Goal: Task Accomplishment & Management: Manage account settings

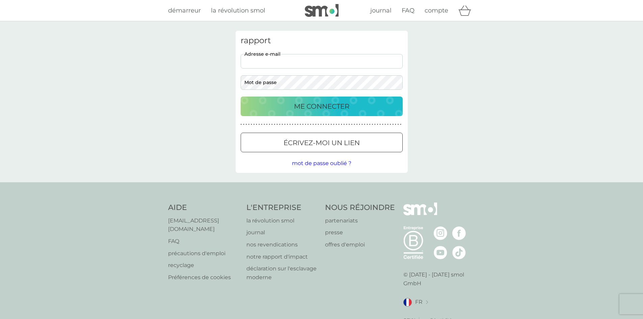
click at [371, 59] on input "adresse e-mail" at bounding box center [322, 61] width 162 height 15
type input "oscar66.corinne@gmail.com"
click at [331, 110] on p "ME CONNECTER" at bounding box center [321, 106] width 55 height 11
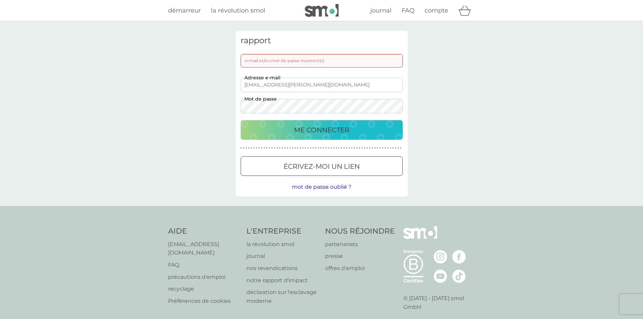
click at [317, 185] on font "mot de passe oublié ?" at bounding box center [321, 187] width 59 height 6
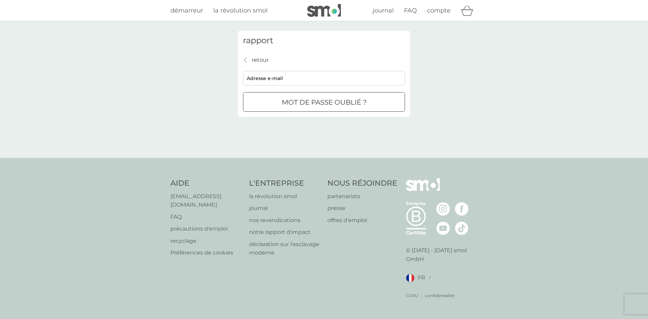
click at [300, 80] on input "adresse e-mail" at bounding box center [324, 78] width 162 height 15
type input "oscar66.corinne@gmail.com"
click at [305, 103] on font "mot de passe oublié ?" at bounding box center [324, 102] width 85 height 8
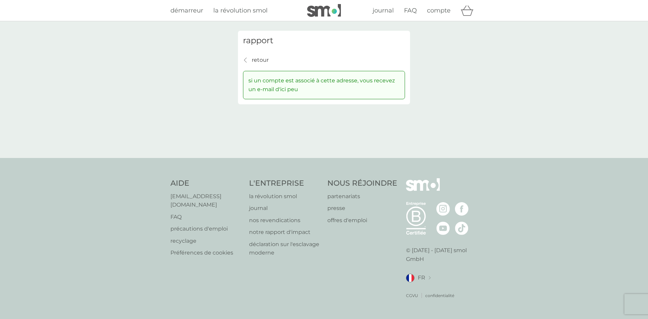
click at [259, 61] on font "retour" at bounding box center [260, 60] width 17 height 6
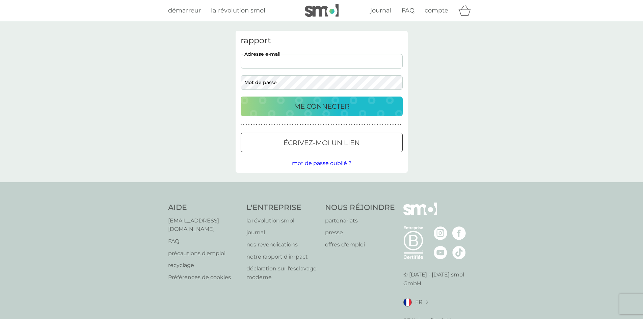
click at [297, 60] on input "adresse e-mail" at bounding box center [322, 61] width 162 height 15
type input "[EMAIL_ADDRESS][PERSON_NAME][DOMAIN_NAME]"
click at [305, 107] on font "ME CONNECTER" at bounding box center [321, 106] width 55 height 8
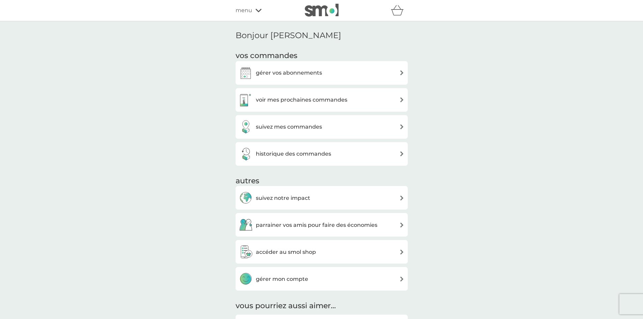
click at [284, 72] on font "gérer vos abonnements" at bounding box center [289, 73] width 66 height 6
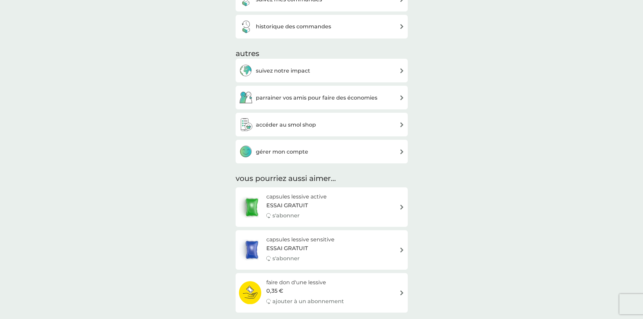
scroll to position [135, 0]
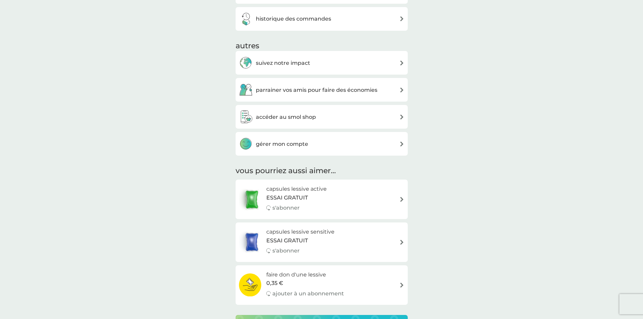
click at [301, 143] on font "gérer mon compte" at bounding box center [282, 144] width 52 height 6
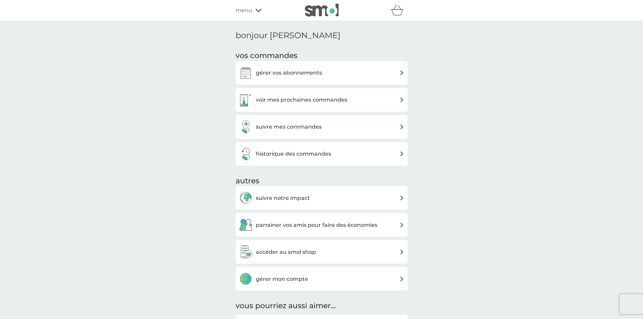
scroll to position [135, 0]
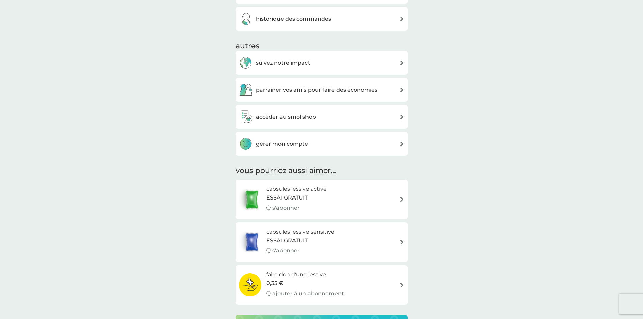
click at [333, 144] on div "gérer mon compte" at bounding box center [321, 143] width 165 height 13
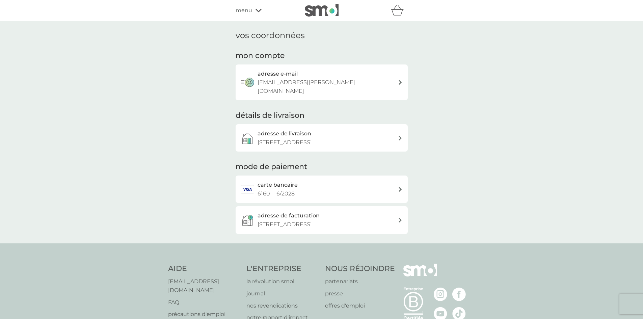
click at [250, 9] on font "menu" at bounding box center [244, 10] width 17 height 6
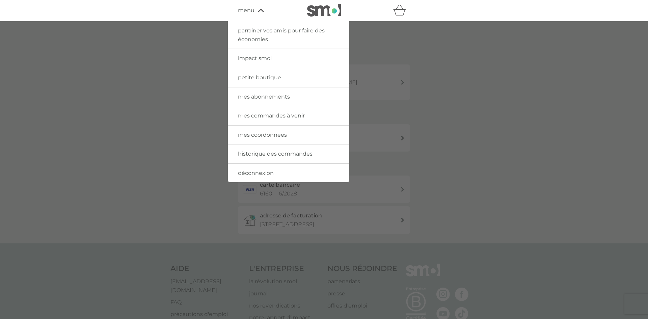
click at [278, 97] on font "mes abonnements" at bounding box center [264, 96] width 52 height 6
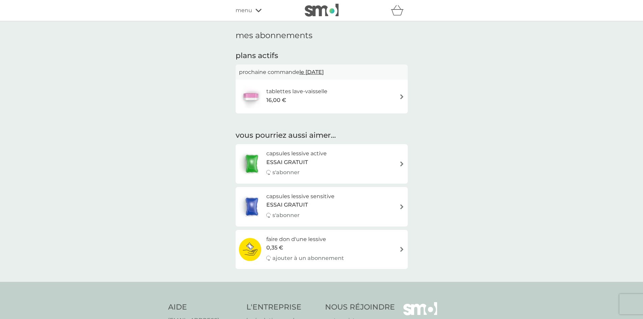
click at [403, 96] on img at bounding box center [401, 96] width 5 height 5
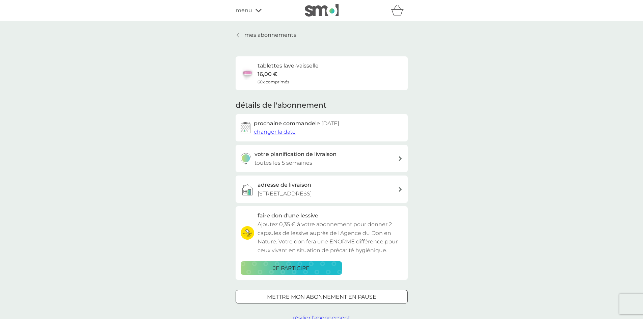
click at [285, 133] on font "changer la date" at bounding box center [275, 132] width 42 height 6
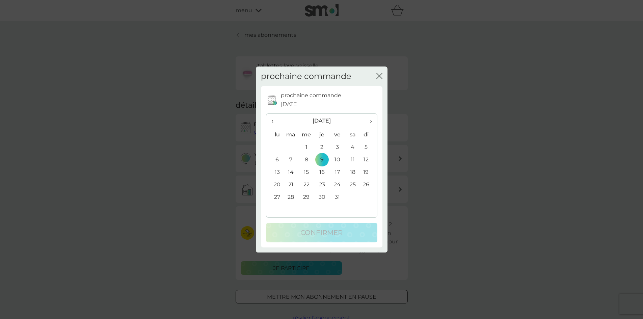
click at [372, 120] on th "›" at bounding box center [368, 121] width 17 height 15
click at [372, 120] on th "›" at bounding box center [368, 121] width 16 height 15
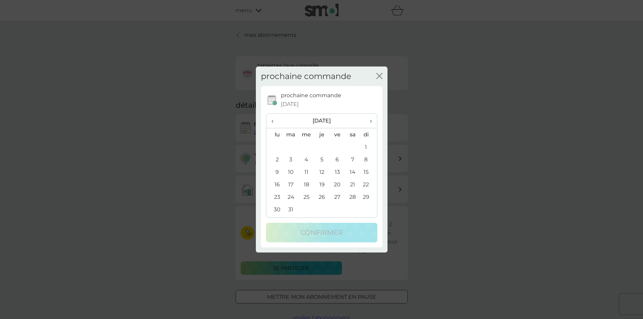
click at [372, 120] on th "›" at bounding box center [368, 121] width 17 height 15
click at [277, 159] on td "6" at bounding box center [274, 159] width 17 height 12
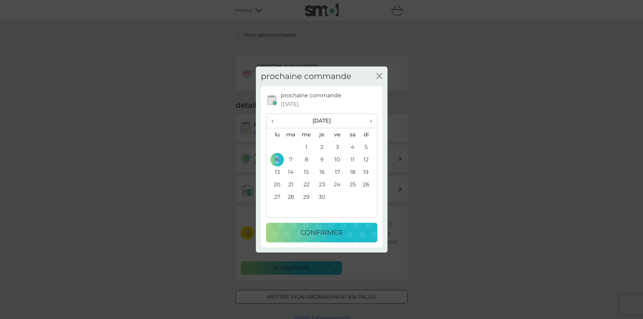
click at [344, 231] on div "confirmer" at bounding box center [322, 232] width 98 height 11
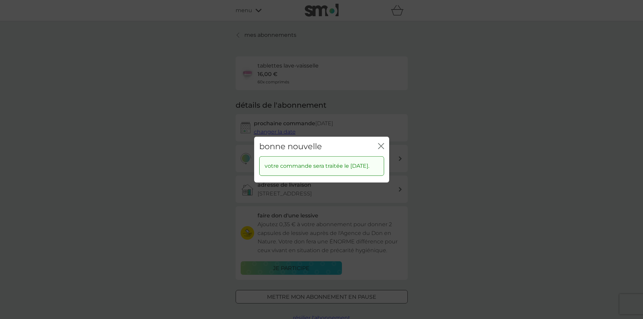
click at [312, 168] on p "votre commande sera traitée le [DATE]." at bounding box center [317, 166] width 105 height 9
click at [381, 143] on icon "fermer" at bounding box center [381, 146] width 6 height 6
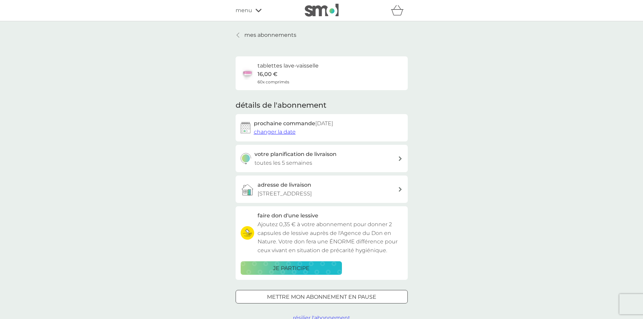
click at [340, 158] on div "votre planification de livraison toutes les 5 semaines" at bounding box center [325, 158] width 143 height 17
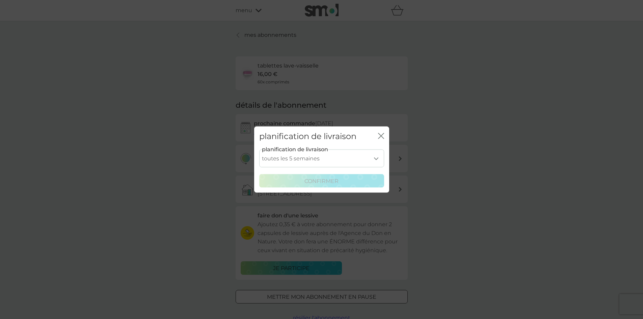
click at [376, 157] on select "toutes les 1 semaine toutes les 2 semaines toutes les 3 semaines toutes les 4 s…" at bounding box center [321, 159] width 125 height 18
select select "182"
click at [259, 150] on select "toutes les 1 semaine toutes les 2 semaines toutes les 3 semaines toutes les 4 s…" at bounding box center [321, 159] width 125 height 18
click at [344, 180] on div "confirmer" at bounding box center [322, 181] width 116 height 9
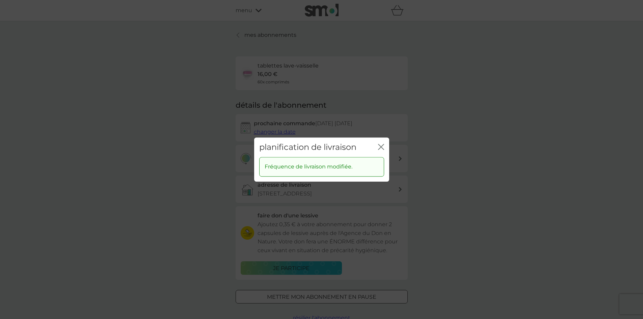
click at [382, 144] on icon "fermer" at bounding box center [381, 147] width 6 height 6
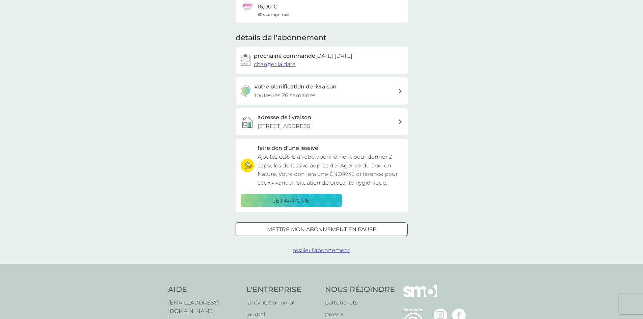
scroll to position [135, 0]
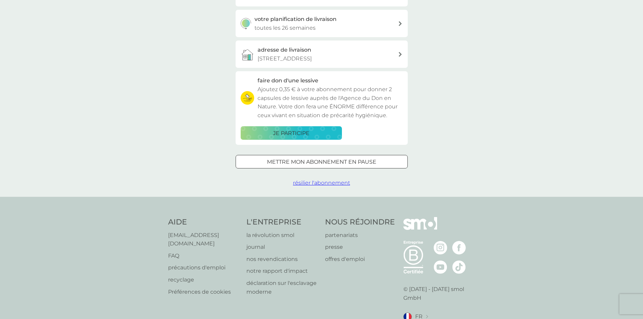
click at [327, 182] on font "résilier l'abonnement" at bounding box center [321, 183] width 57 height 6
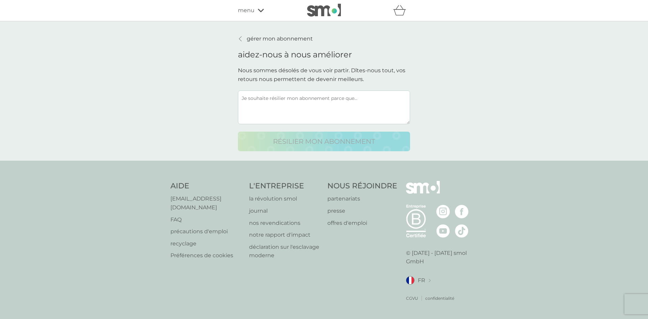
click at [362, 101] on textarea at bounding box center [324, 107] width 172 height 34
click at [360, 96] on textarea at bounding box center [324, 107] width 172 height 34
click at [360, 98] on textarea at bounding box center [324, 107] width 172 height 34
click at [244, 107] on textarea at bounding box center [324, 107] width 172 height 34
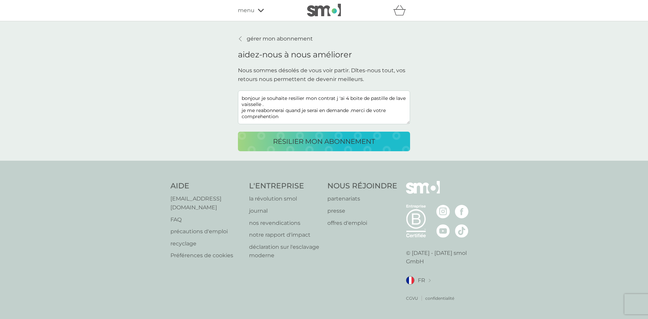
type textarea "bonjour je souhaite resilier mon contrat j 'ai 4 boite de pastille de lave vais…"
click at [324, 148] on button "résilier mon abonnement" at bounding box center [324, 142] width 172 height 20
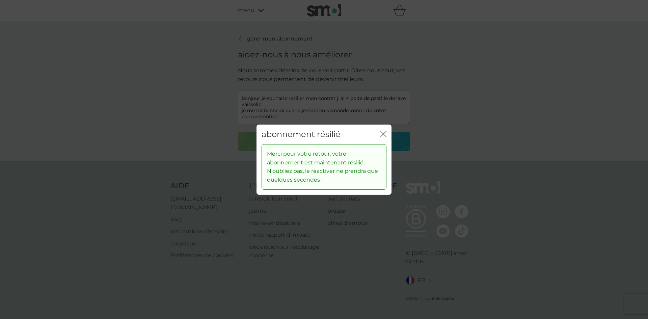
click at [387, 131] on div "abonnement résilié fermer" at bounding box center [323, 134] width 135 height 20
click at [382, 135] on icon "fermer" at bounding box center [383, 134] width 6 height 6
